Goal: Participate in discussion: Engage in conversation with other users on a specific topic

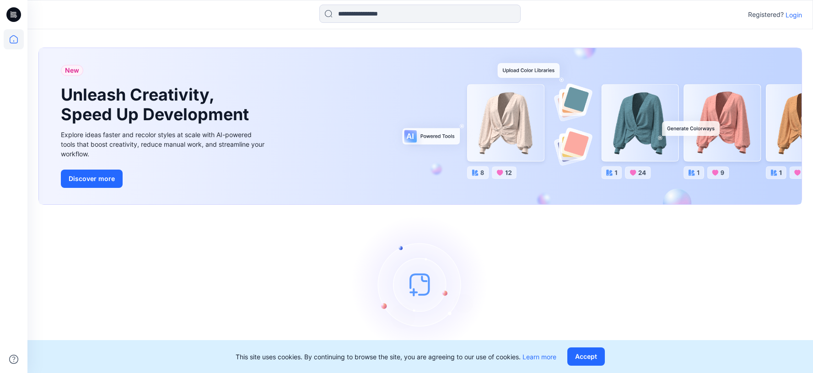
click at [797, 15] on p "Login" at bounding box center [794, 15] width 16 height 10
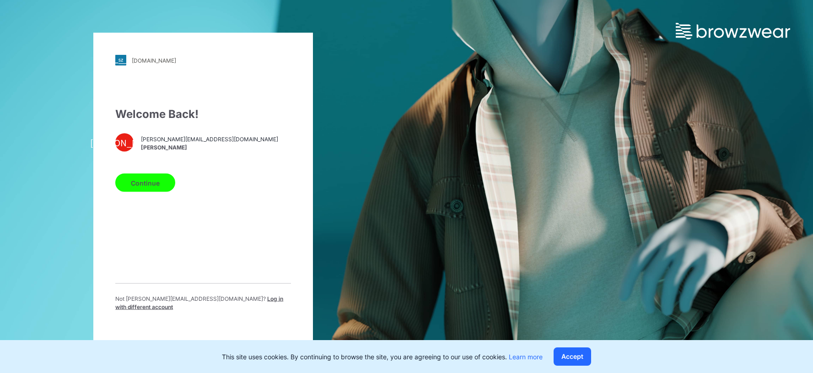
click at [152, 184] on button "Continue" at bounding box center [145, 183] width 60 height 18
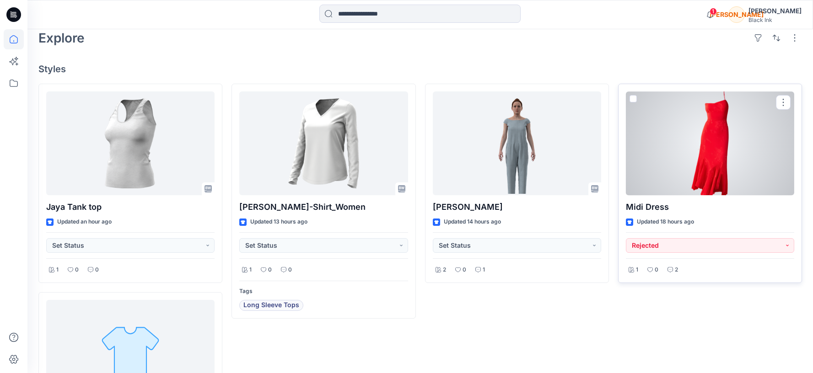
scroll to position [221, 0]
click at [732, 178] on div at bounding box center [710, 143] width 168 height 104
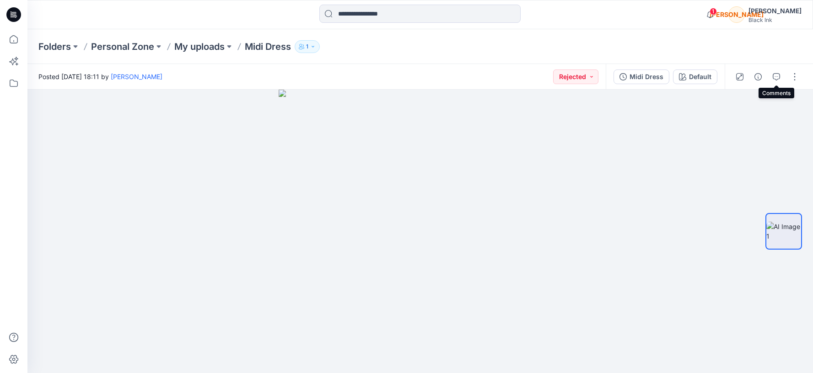
click at [773, 77] on icon "button" at bounding box center [776, 76] width 7 height 7
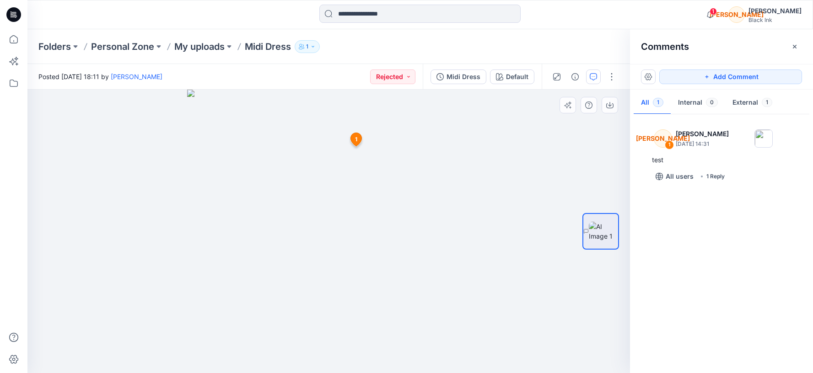
click at [355, 140] on span "1" at bounding box center [356, 139] width 2 height 8
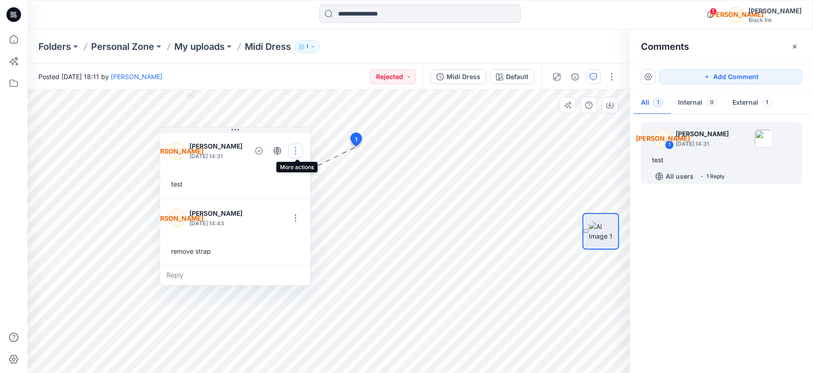
click at [299, 153] on button "button" at bounding box center [295, 151] width 15 height 15
click at [300, 174] on p "Edit comment" at bounding box center [299, 173] width 41 height 10
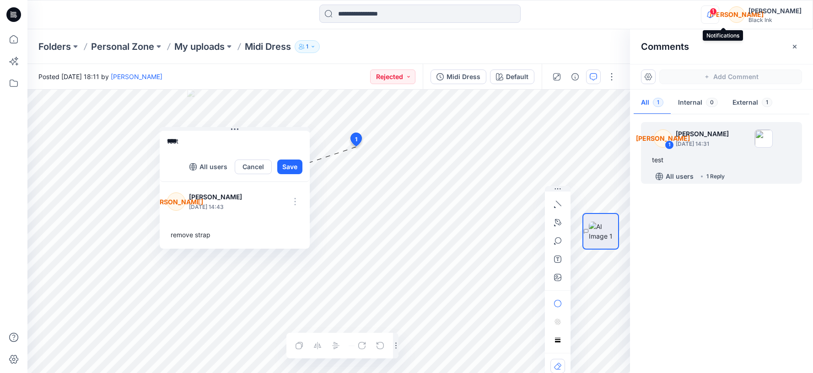
click at [719, 13] on icon "button" at bounding box center [709, 14] width 17 height 18
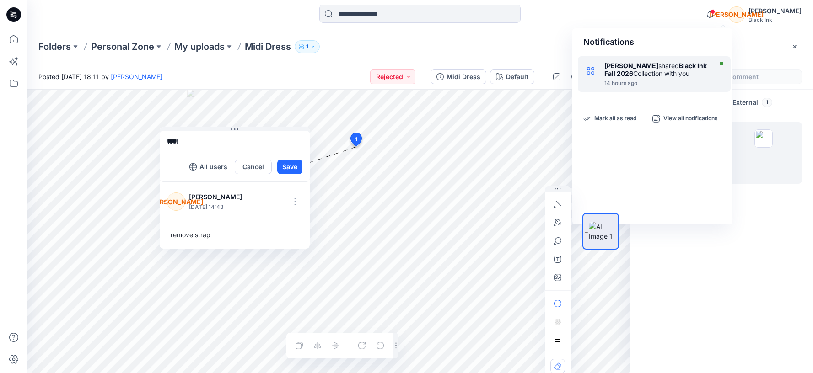
click at [674, 74] on div "[PERSON_NAME] shared Black Ink Fall 2026 Collection with you" at bounding box center [656, 70] width 105 height 16
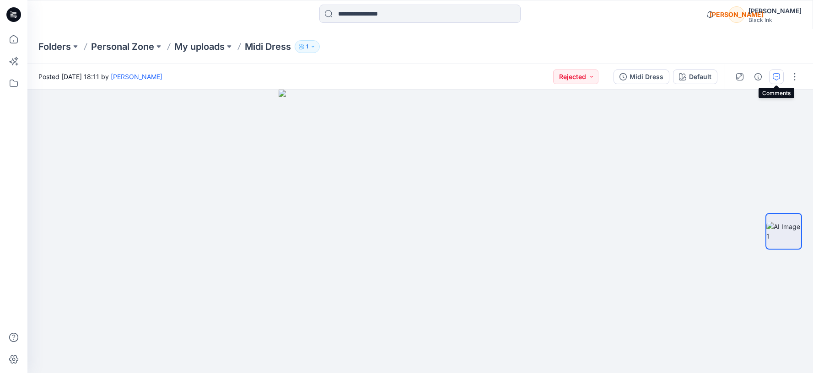
click at [776, 80] on icon "button" at bounding box center [776, 76] width 7 height 7
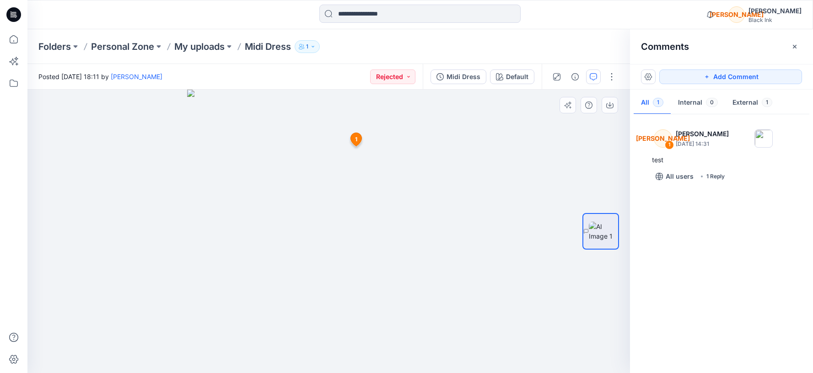
click at [358, 143] on icon at bounding box center [355, 139] width 11 height 13
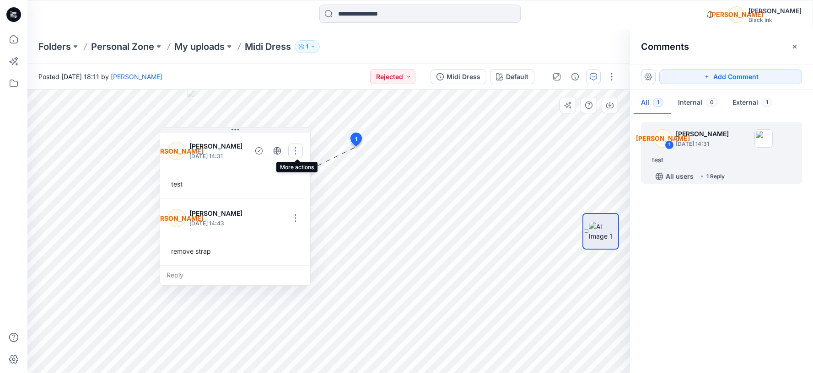
click at [299, 151] on button "button" at bounding box center [295, 151] width 15 height 15
drag, startPoint x: 300, startPoint y: 172, endPoint x: 310, endPoint y: 171, distance: 10.6
click at [300, 172] on p "Edit comment" at bounding box center [299, 173] width 41 height 10
